Goal: Obtain resource: Download file/media

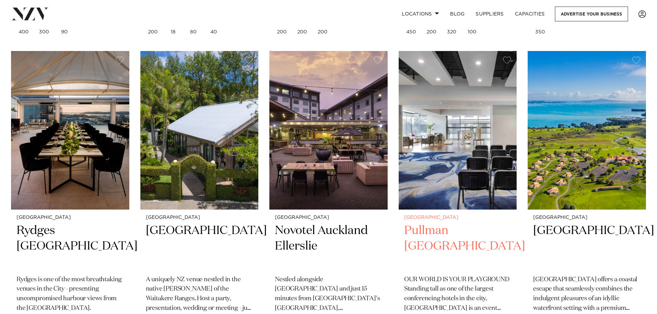
scroll to position [1690, 0]
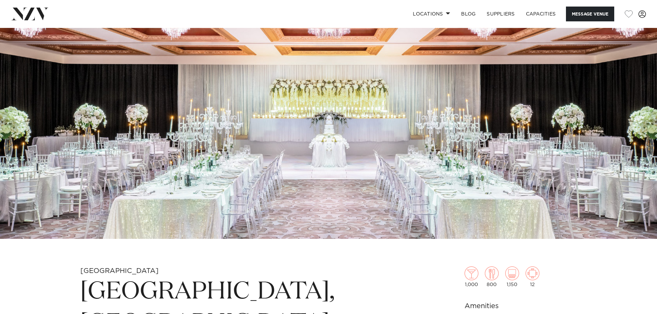
scroll to position [207, 0]
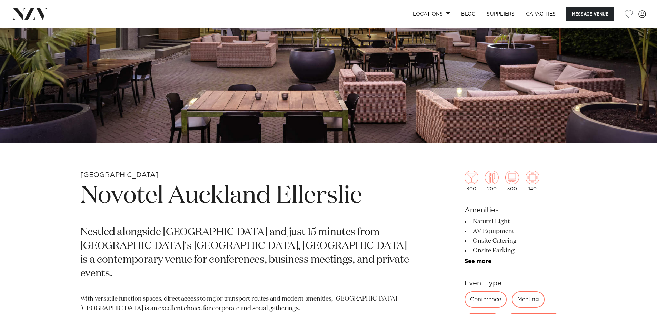
scroll to position [276, 0]
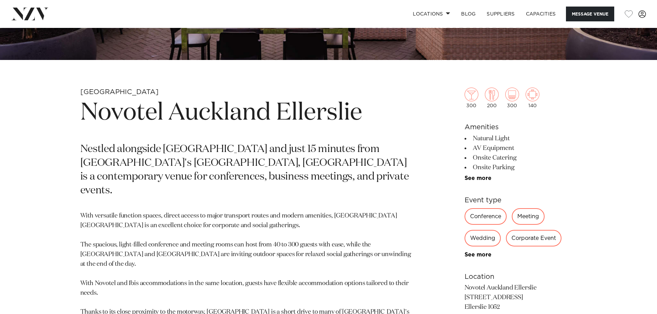
click at [529, 240] on div "Corporate Event" at bounding box center [534, 238] width 56 height 17
click at [535, 239] on div "Corporate Event" at bounding box center [534, 238] width 56 height 17
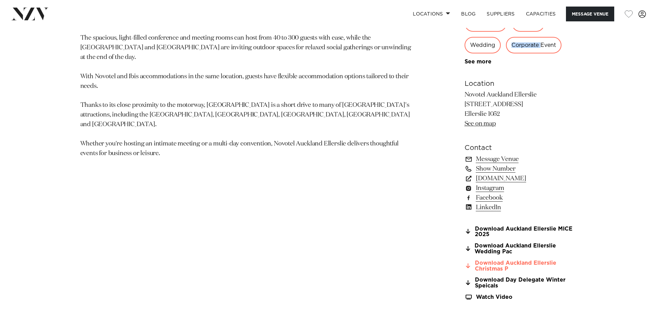
click at [501, 264] on link "Download Auckland Ellerslie Christmas P" at bounding box center [521, 266] width 112 height 12
